Goal: Task Accomplishment & Management: Use online tool/utility

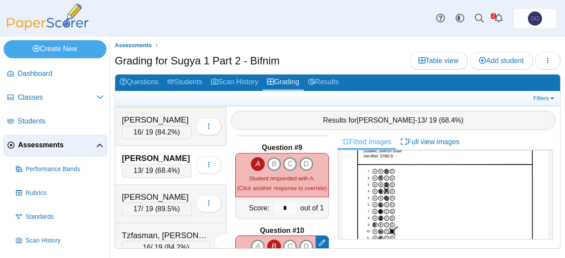
scroll to position [706, 0]
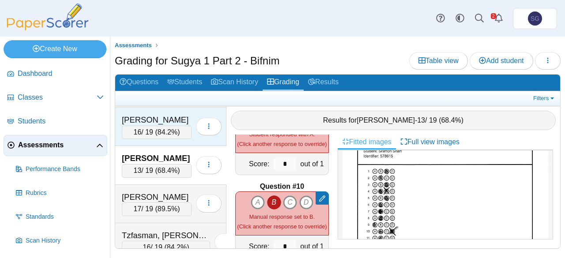
click at [161, 108] on div "Pekarski, Yosef 16 / 19 ( 84.2% ) Loading…" at bounding box center [170, 127] width 111 height 38
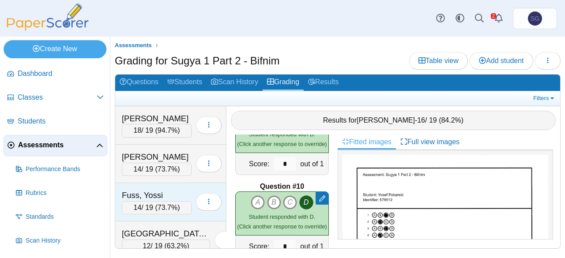
scroll to position [44, 0]
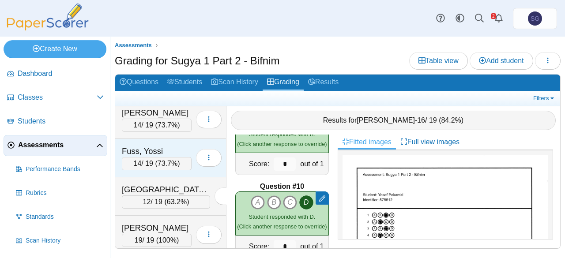
click at [140, 147] on div "Fuss, Yossi" at bounding box center [157, 151] width 70 height 11
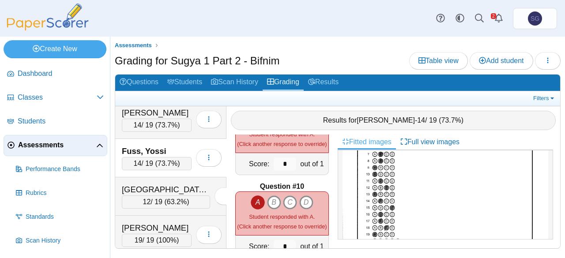
scroll to position [88, 0]
click at [331, 57] on div "Grading for Sugya 1 Part 2 - Bifnim Table view Add student" at bounding box center [338, 62] width 446 height 20
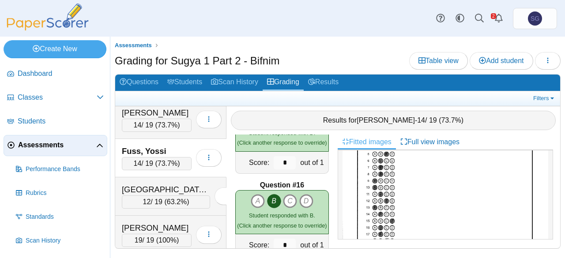
scroll to position [1279, 0]
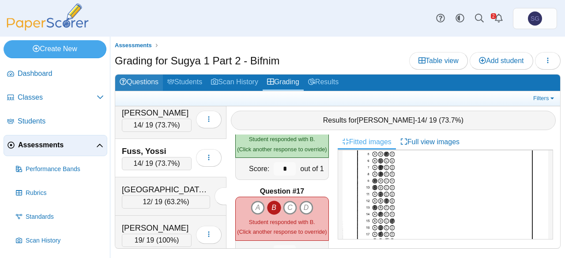
click at [154, 85] on link "Questions" at bounding box center [139, 83] width 48 height 16
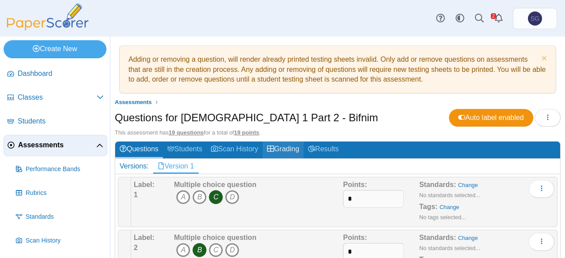
click at [289, 145] on link "Grading" at bounding box center [282, 150] width 41 height 16
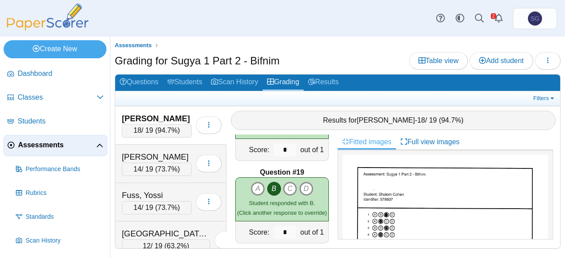
scroll to position [1474, 0]
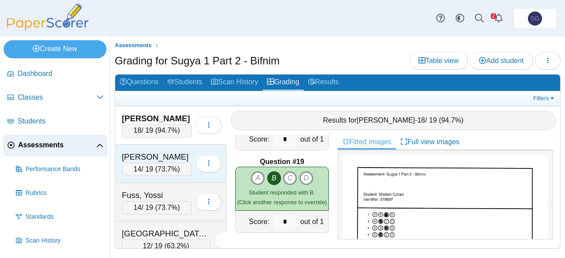
click at [164, 153] on div "[PERSON_NAME]" at bounding box center [157, 156] width 70 height 11
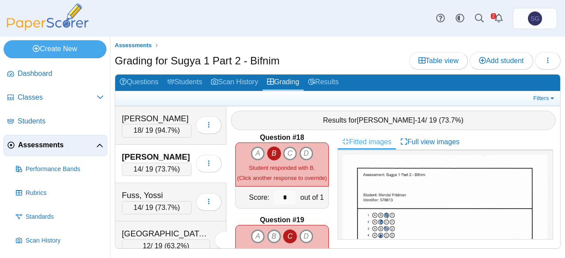
scroll to position [1430, 0]
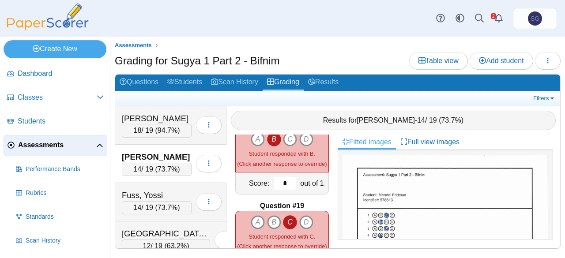
click at [278, 185] on input "*" at bounding box center [285, 183] width 22 height 13
drag, startPoint x: 279, startPoint y: 185, endPoint x: 273, endPoint y: 184, distance: 6.7
click at [274, 184] on input "*" at bounding box center [285, 183] width 22 height 13
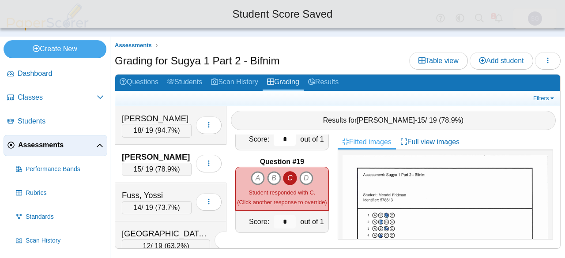
type input "*"
drag, startPoint x: 283, startPoint y: 219, endPoint x: 270, endPoint y: 220, distance: 13.3
click at [274, 220] on input "*" at bounding box center [285, 221] width 22 height 13
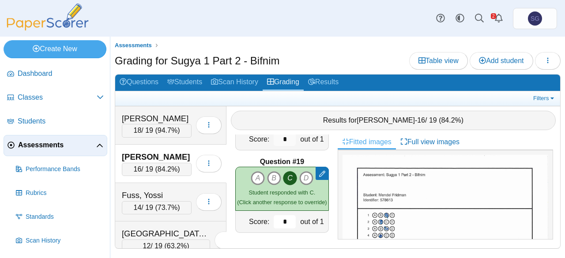
type input "*"
click at [171, 228] on div "[GEOGRAPHIC_DATA][PERSON_NAME]" at bounding box center [166, 233] width 88 height 11
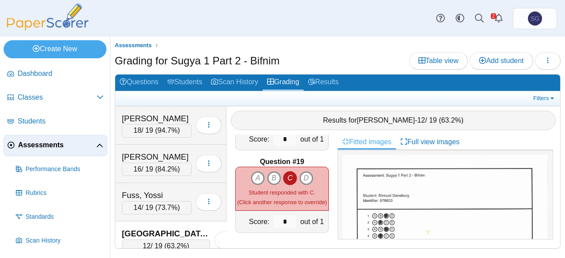
scroll to position [1430, 0]
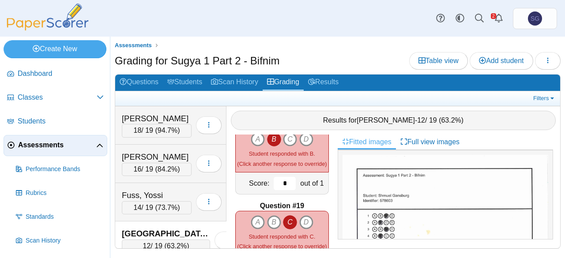
drag, startPoint x: 278, startPoint y: 183, endPoint x: 266, endPoint y: 183, distance: 11.9
click at [274, 183] on input "*" at bounding box center [285, 183] width 22 height 13
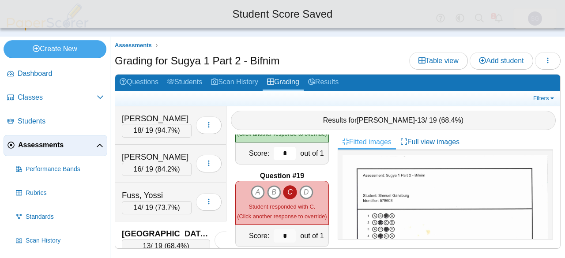
scroll to position [1474, 0]
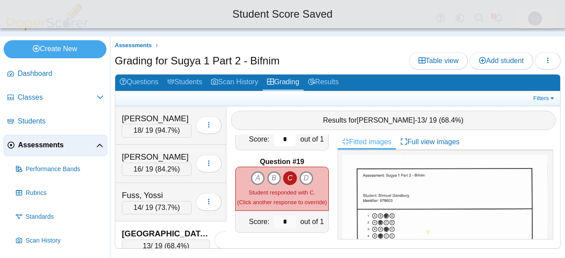
type input "*"
drag, startPoint x: 277, startPoint y: 217, endPoint x: 282, endPoint y: 226, distance: 10.2
click at [282, 226] on input "*" at bounding box center [285, 221] width 22 height 13
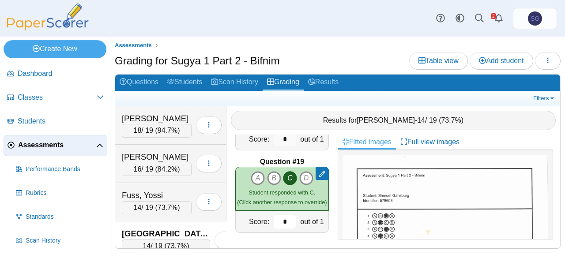
type input "*"
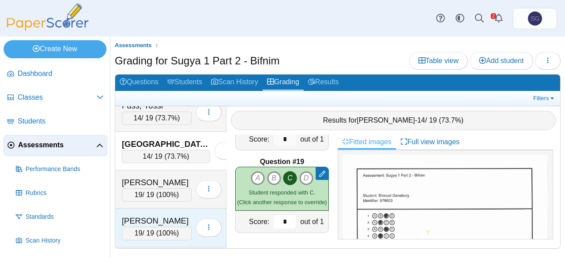
scroll to position [132, 0]
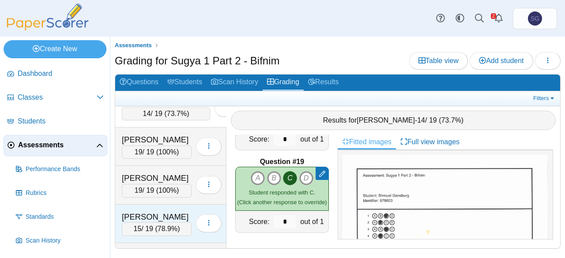
click at [161, 205] on div "[PERSON_NAME] 15 / 19 ( 78.9% ) Loading…" at bounding box center [170, 224] width 111 height 38
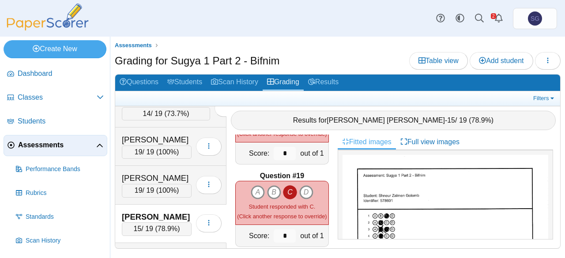
scroll to position [1474, 0]
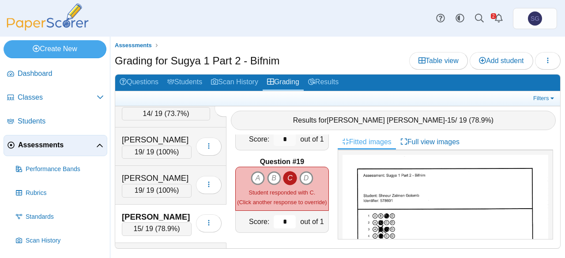
click at [275, 221] on input "*" at bounding box center [285, 221] width 22 height 13
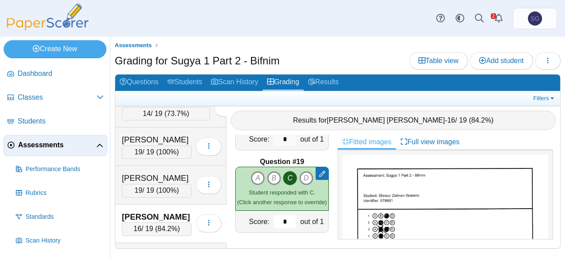
type input "*"
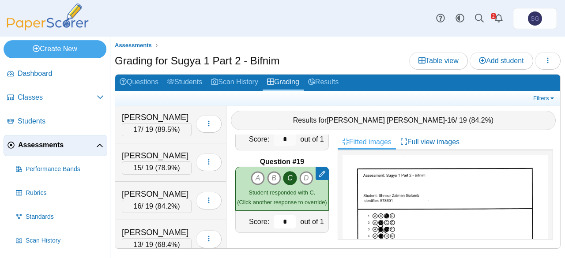
scroll to position [265, 0]
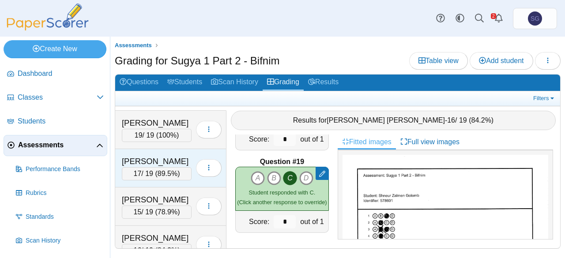
click at [161, 156] on div "[PERSON_NAME]" at bounding box center [157, 161] width 70 height 11
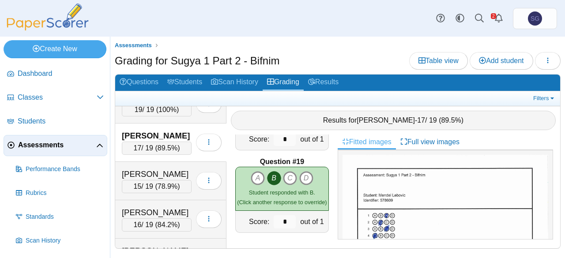
scroll to position [309, 0]
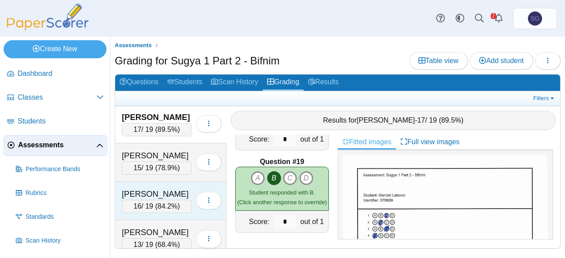
click at [164, 188] on div "[PERSON_NAME]" at bounding box center [157, 193] width 70 height 11
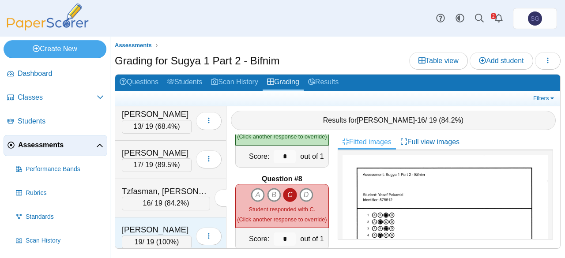
scroll to position [295, 0]
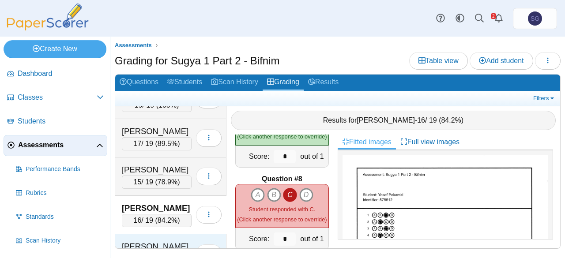
click at [160, 241] on div "[PERSON_NAME]" at bounding box center [157, 246] width 70 height 11
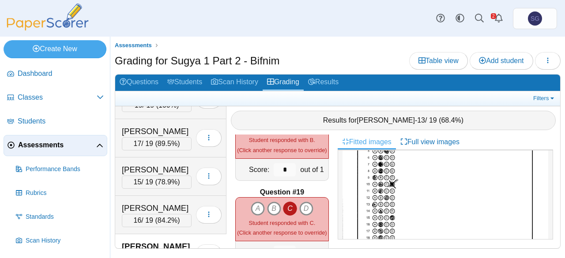
scroll to position [1430, 0]
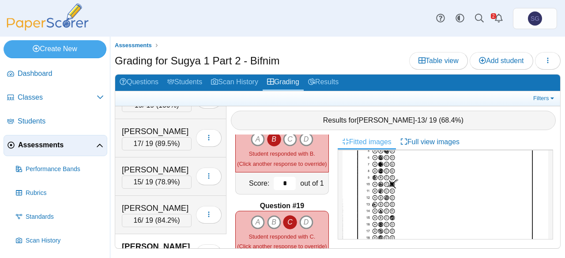
drag, startPoint x: 287, startPoint y: 187, endPoint x: 294, endPoint y: 187, distance: 7.1
click at [294, 188] on div "Score: * out of 1" at bounding box center [282, 183] width 94 height 22
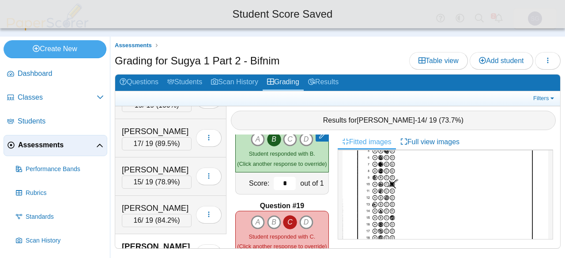
scroll to position [1474, 0]
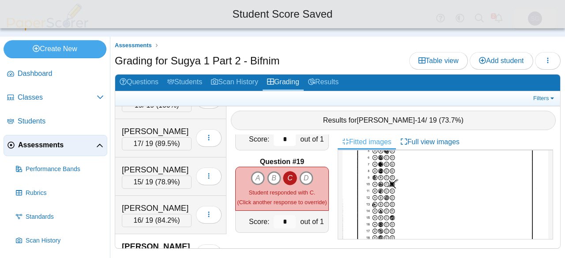
type input "*"
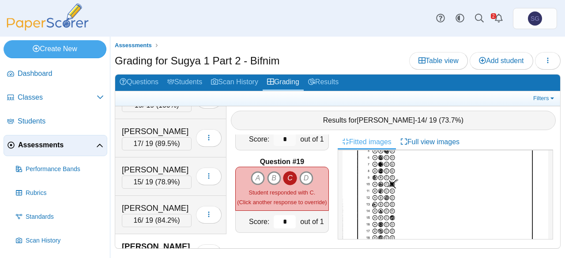
drag, startPoint x: 281, startPoint y: 219, endPoint x: 291, endPoint y: 214, distance: 11.8
click at [291, 214] on div "Score: * out of 1" at bounding box center [282, 222] width 94 height 22
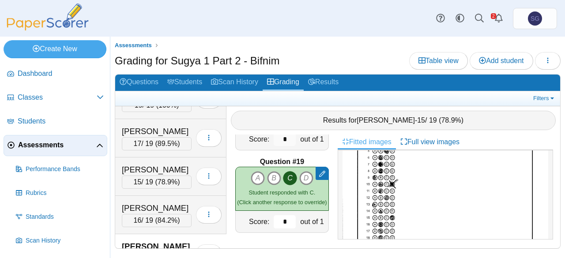
type input "*"
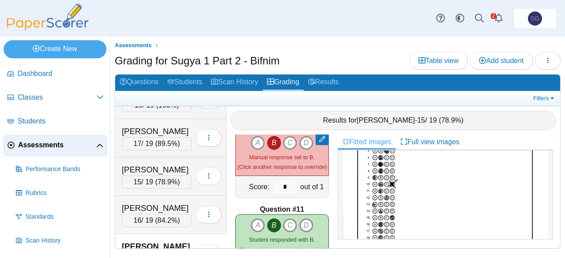
scroll to position [769, 0]
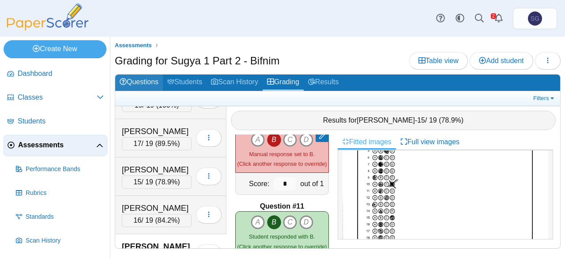
click at [132, 78] on link "Questions" at bounding box center [139, 83] width 48 height 16
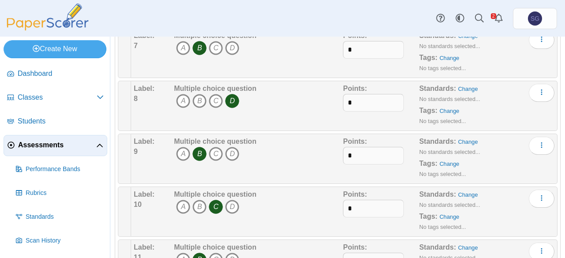
scroll to position [485, 0]
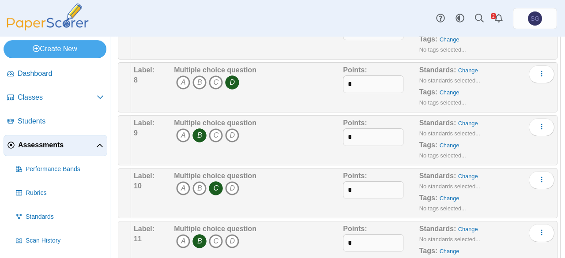
click at [289, 179] on div "Multiple choice question A B C D" at bounding box center [257, 193] width 171 height 44
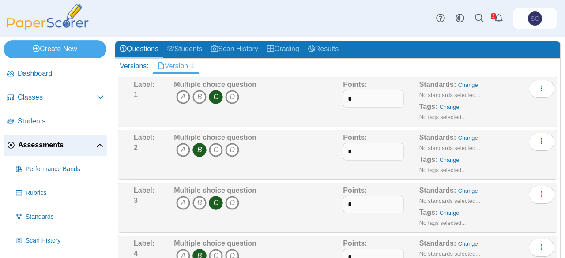
scroll to position [44, 0]
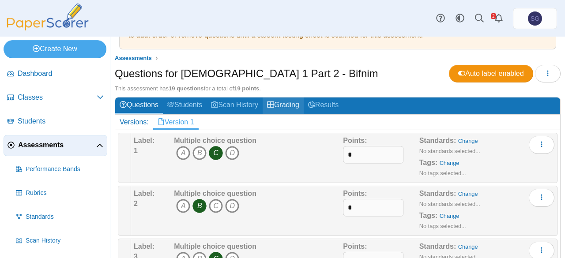
click at [294, 100] on link "Grading" at bounding box center [282, 105] width 41 height 16
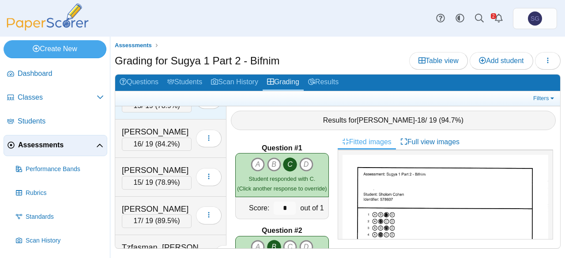
scroll to position [383, 0]
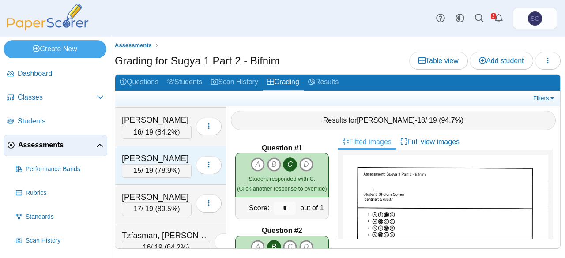
click at [164, 153] on div "[PERSON_NAME]" at bounding box center [157, 158] width 70 height 11
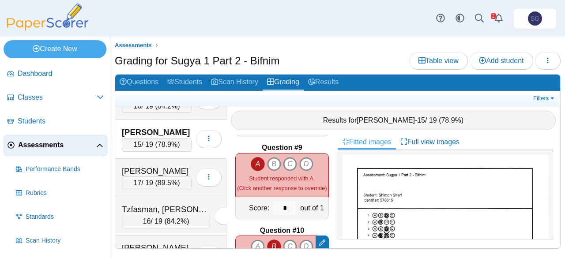
scroll to position [427, 0]
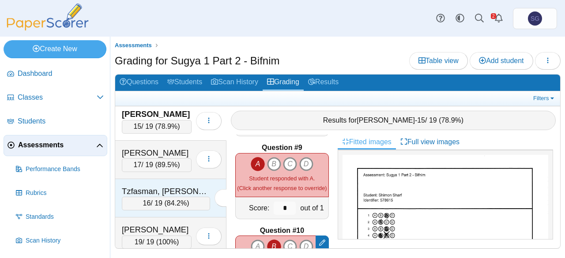
click at [177, 186] on div "Tzfasman, [PERSON_NAME]" at bounding box center [166, 191] width 88 height 11
